Goal: Task Accomplishment & Management: Manage account settings

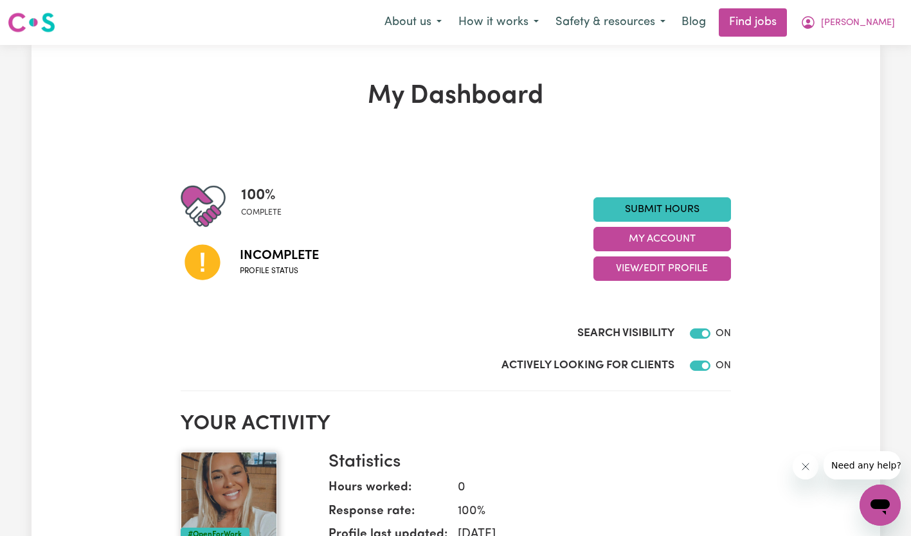
click at [645, 272] on button "View/Edit Profile" at bounding box center [662, 268] width 138 height 24
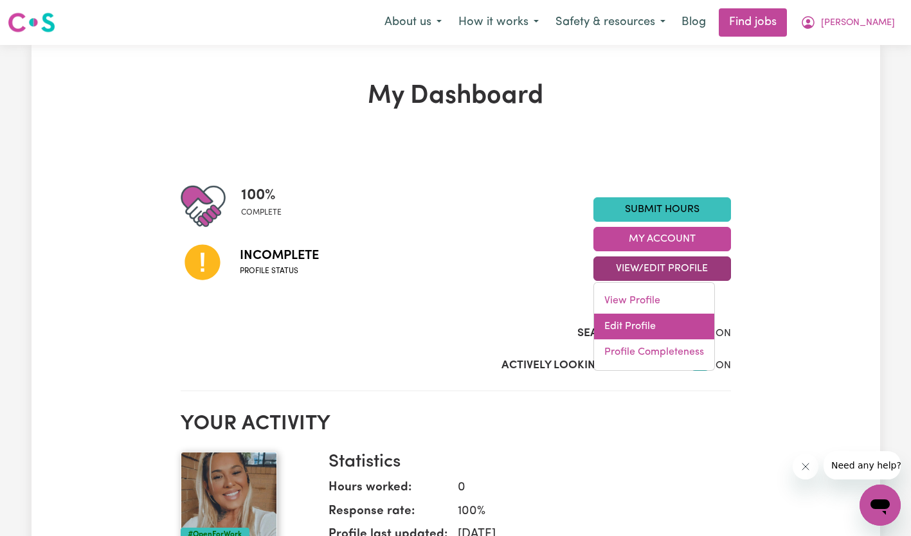
click at [625, 323] on link "Edit Profile" at bounding box center [654, 327] width 120 height 26
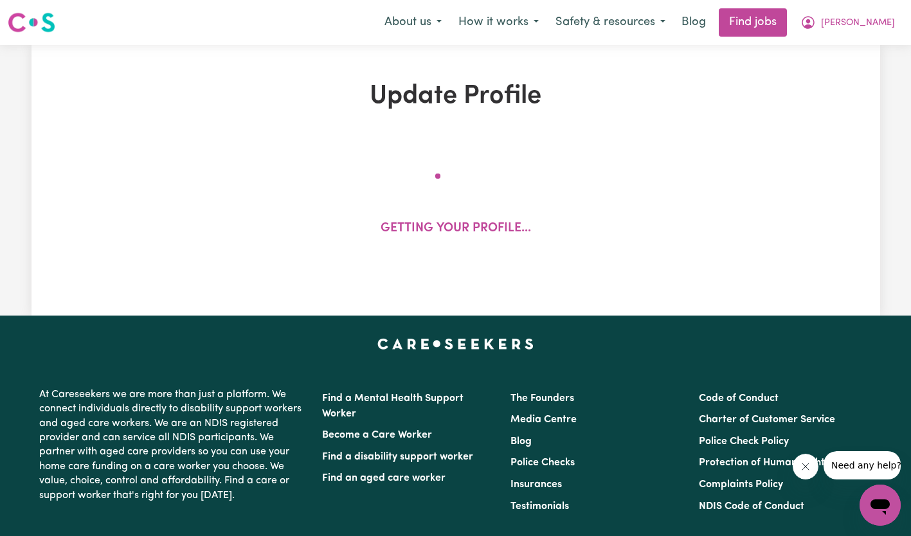
select select "[DEMOGRAPHIC_DATA]"
select select "[DEMOGRAPHIC_DATA] Citizen"
select select "Studying a healthcare related degree or qualification"
select select "70"
select select "98"
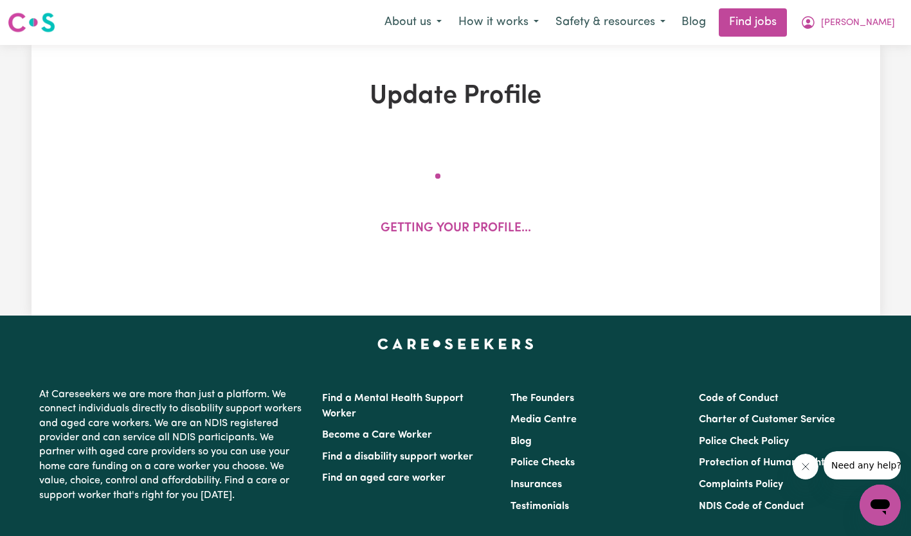
select select "127"
select select "156"
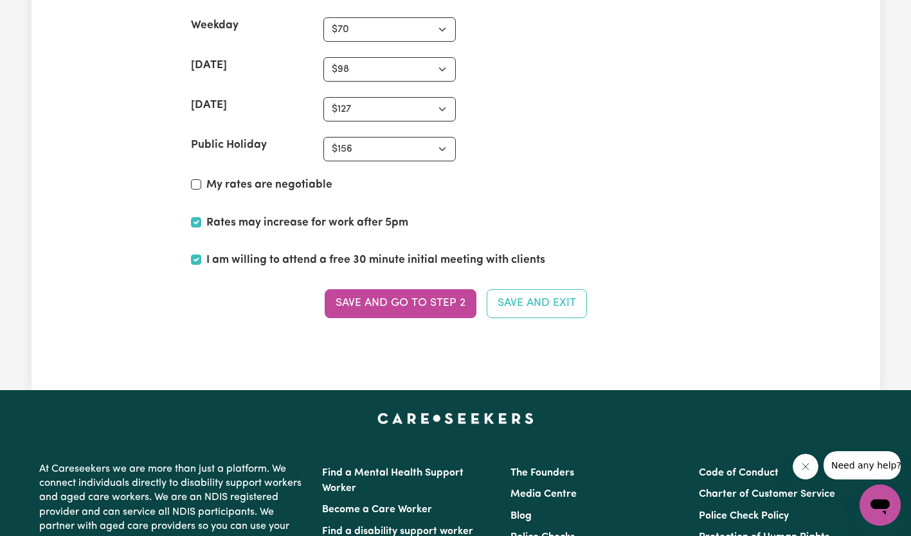
scroll to position [3266, 0]
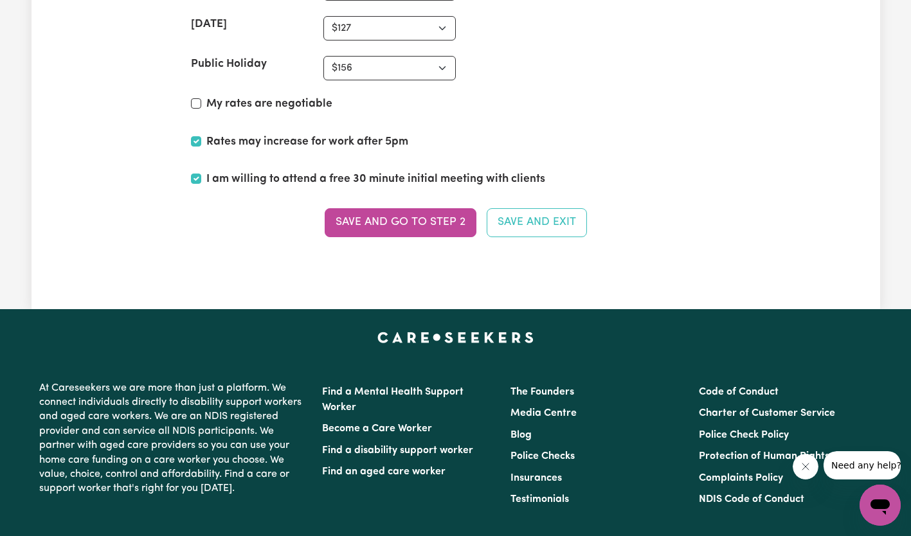
click at [400, 226] on button "Save and go to Step 2" at bounding box center [401, 222] width 152 height 28
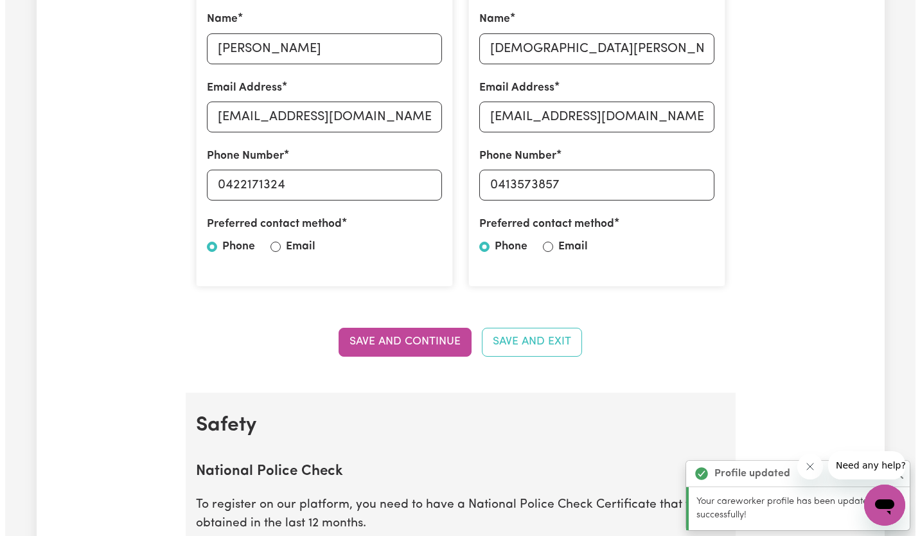
scroll to position [0, 0]
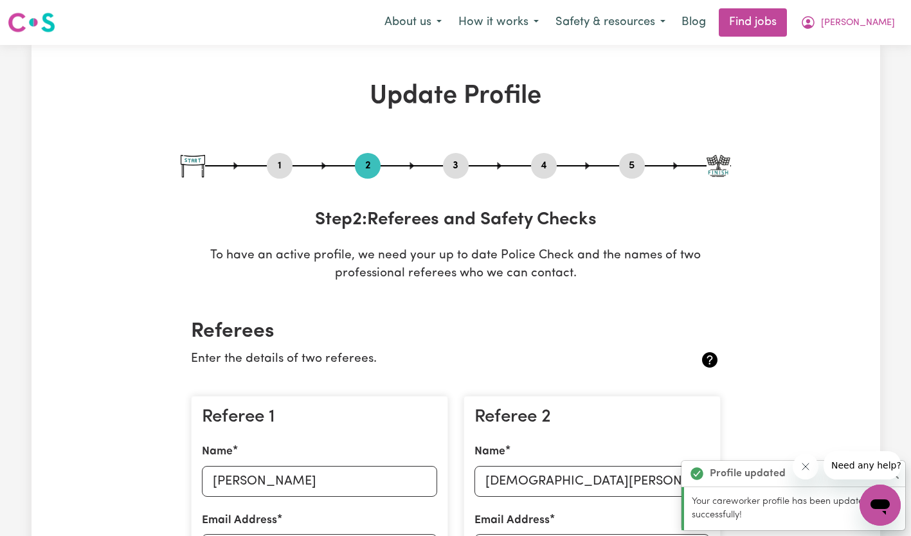
click at [862, 19] on span "[PERSON_NAME]" at bounding box center [858, 23] width 74 height 14
click at [839, 59] on link "My Account" at bounding box center [852, 50] width 102 height 24
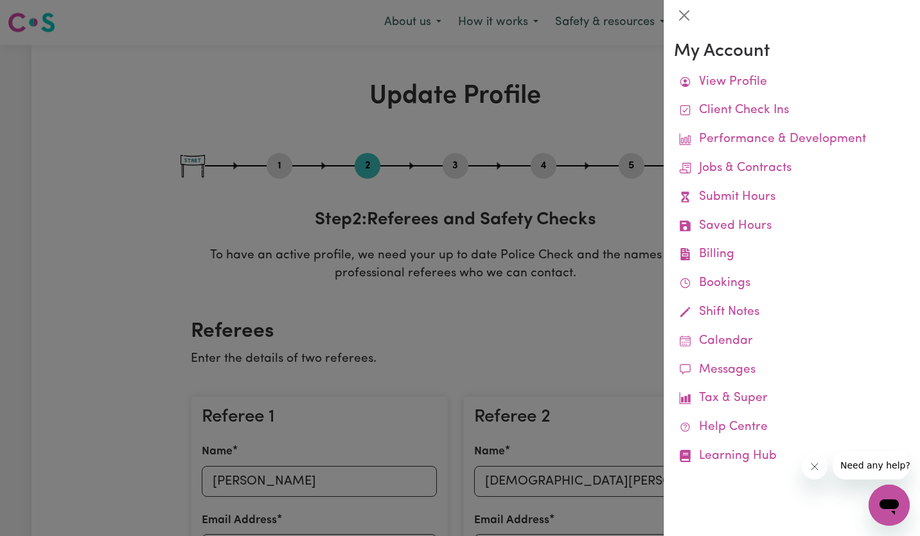
click at [769, 77] on link "View Profile" at bounding box center [792, 82] width 236 height 29
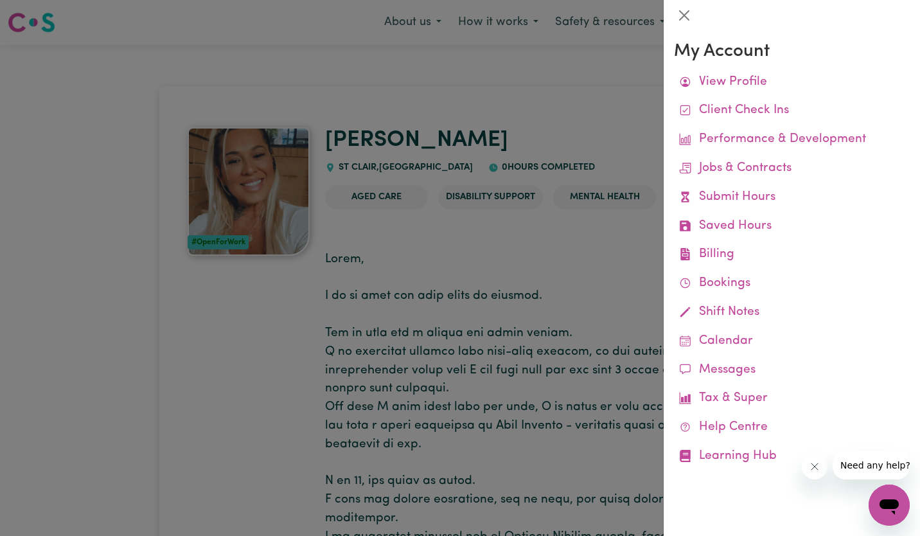
click at [603, 261] on div at bounding box center [460, 268] width 920 height 536
